Goal: Task Accomplishment & Management: Manage account settings

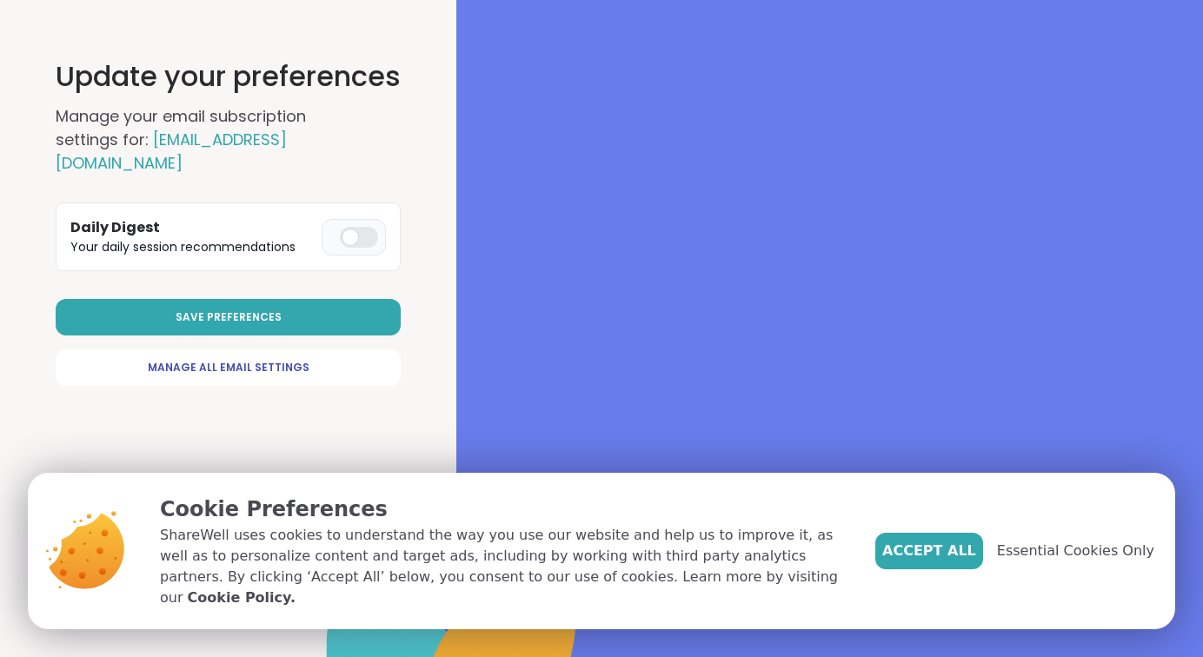
drag, startPoint x: 376, startPoint y: 214, endPoint x: 334, endPoint y: 206, distance: 43.3
click at [334, 219] on label at bounding box center [354, 237] width 64 height 37
click at [1061, 562] on span "Essential Cookies Only" at bounding box center [1075, 551] width 157 height 21
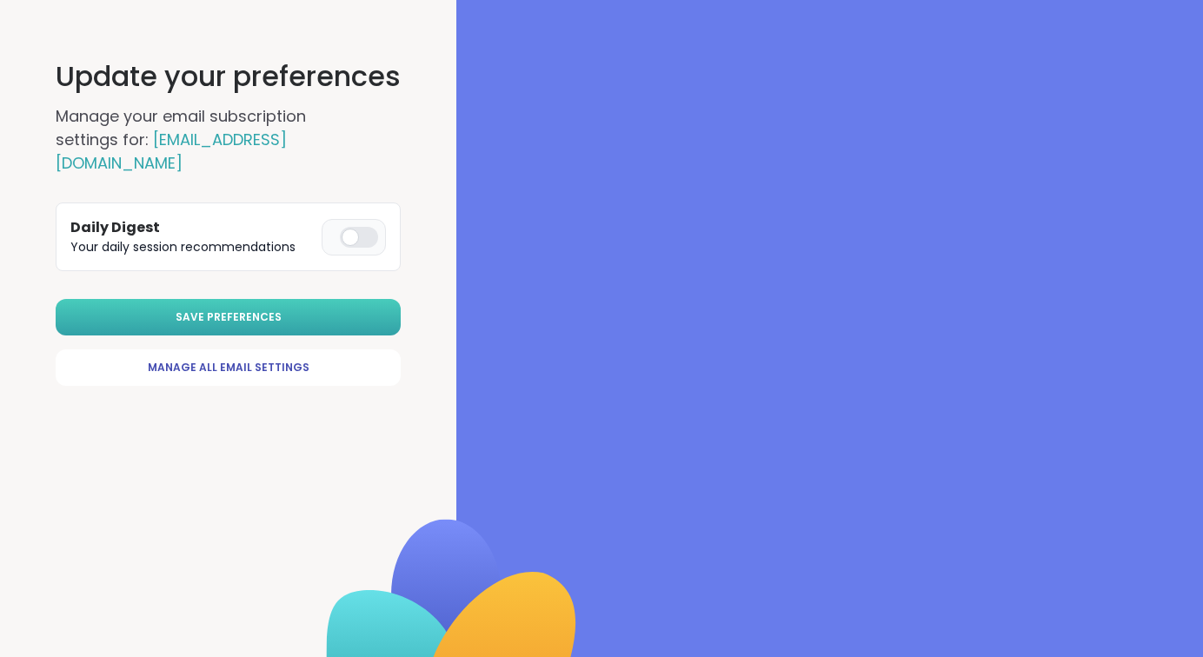
click at [296, 299] on button "Save Preferences" at bounding box center [228, 317] width 345 height 37
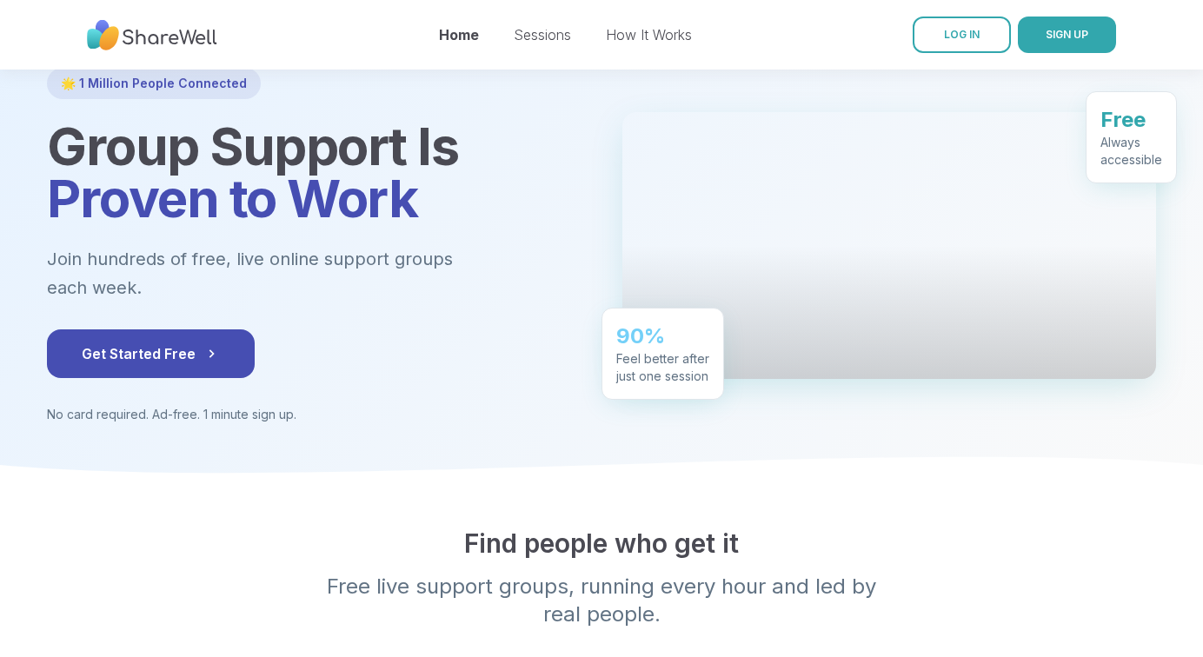
scroll to position [92, 0]
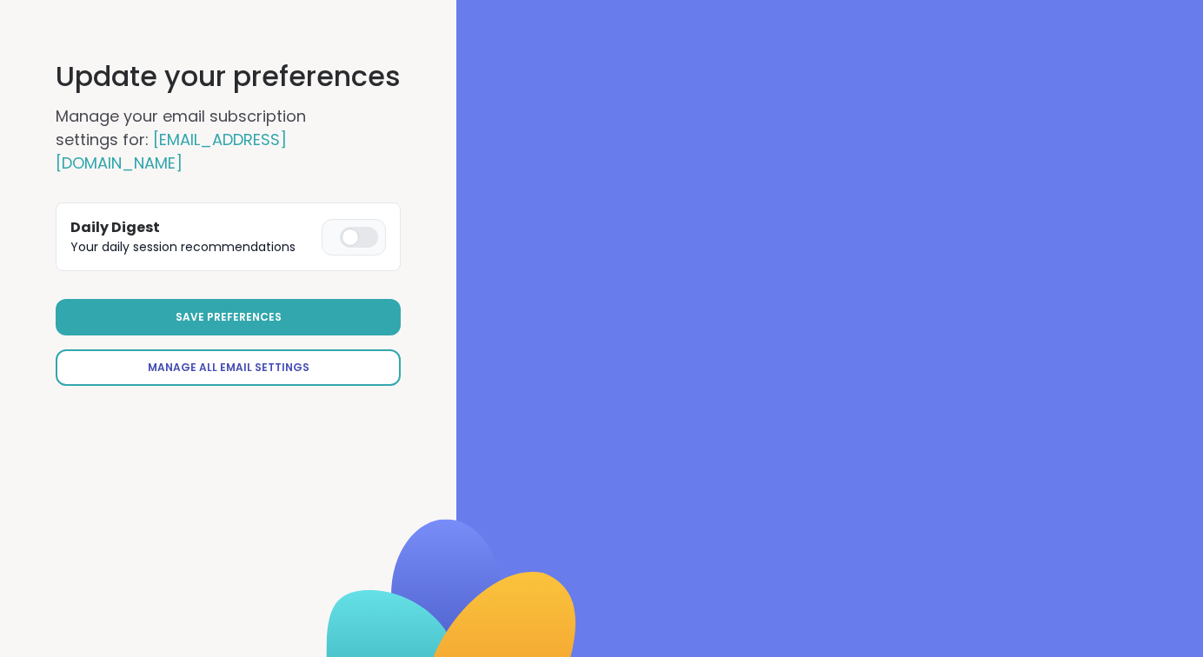
click at [273, 360] on span "Manage All Email Settings" at bounding box center [229, 368] width 162 height 16
